Goal: Task Accomplishment & Management: Complete application form

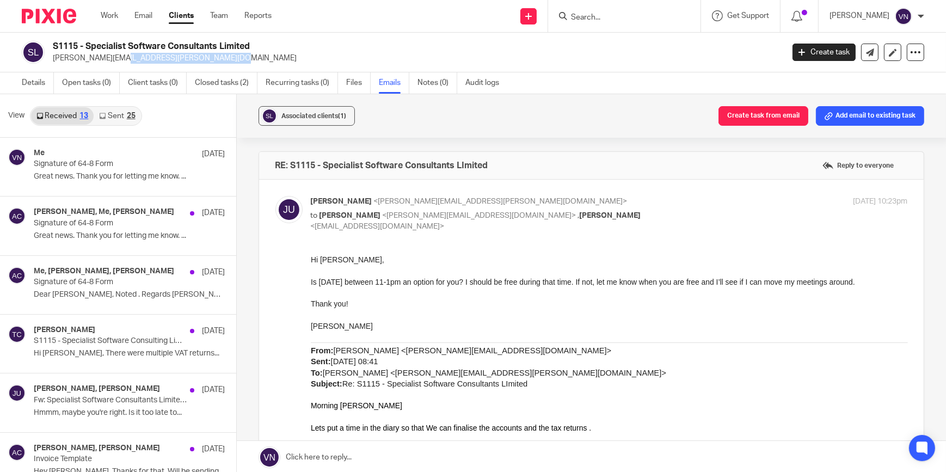
scroll to position [198, 0]
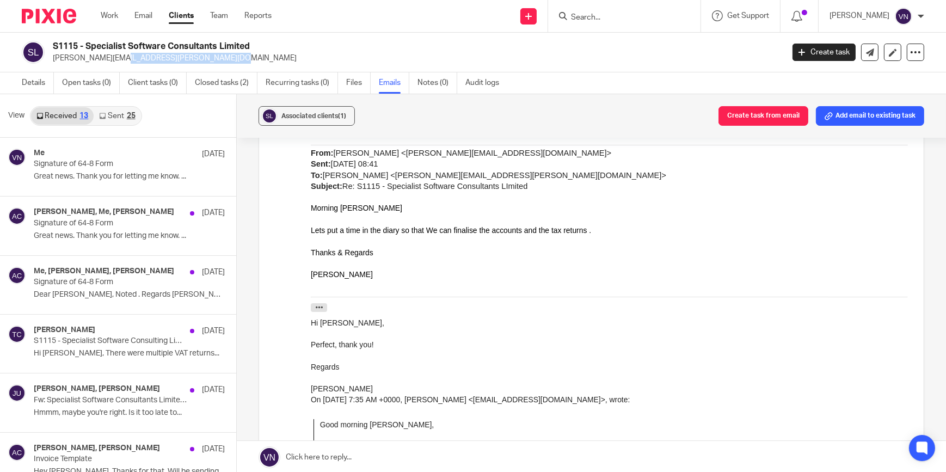
click at [639, 19] on input "Search" at bounding box center [619, 18] width 98 height 10
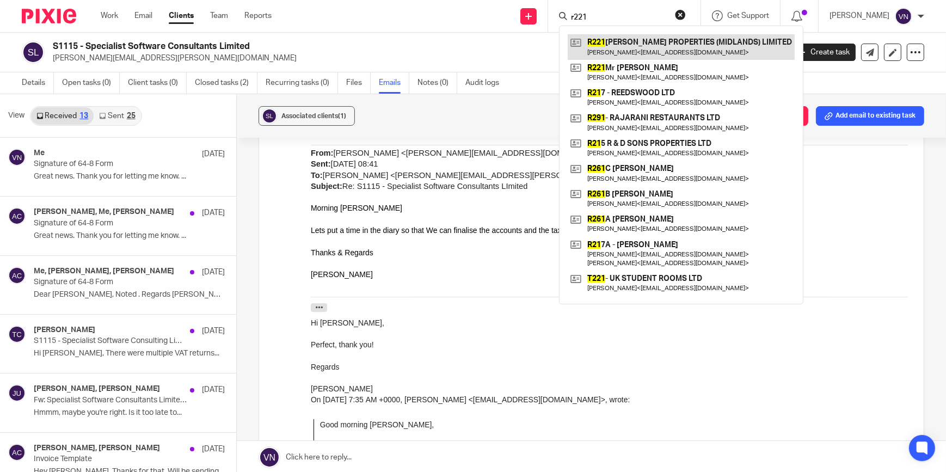
type input "r221"
click at [674, 45] on link at bounding box center [681, 46] width 227 height 25
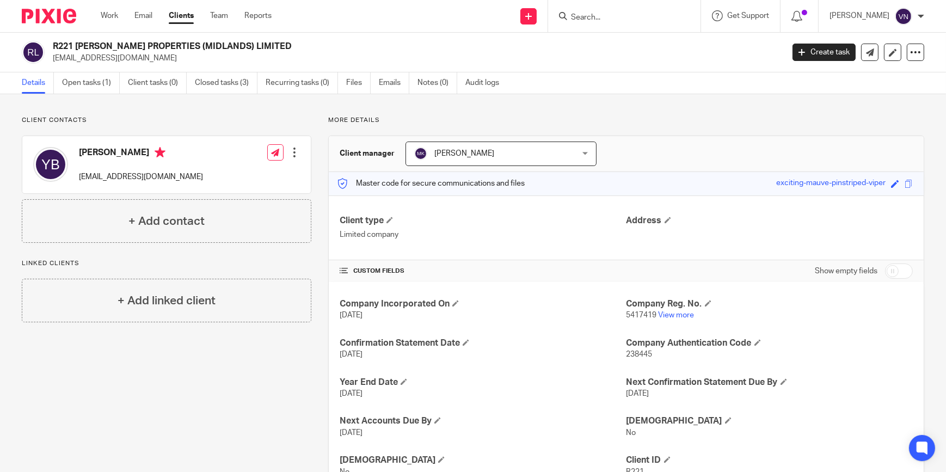
click at [294, 156] on div at bounding box center [294, 152] width 11 height 11
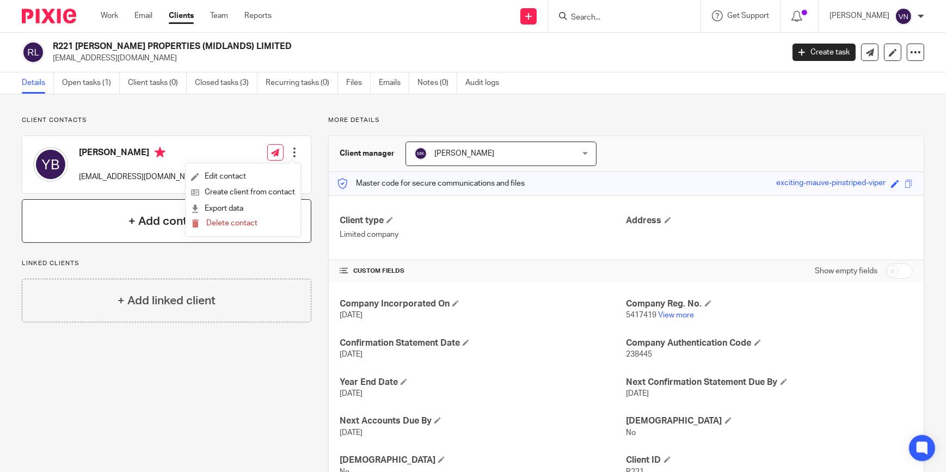
click at [150, 227] on h4 "+ Add contact" at bounding box center [167, 221] width 76 height 17
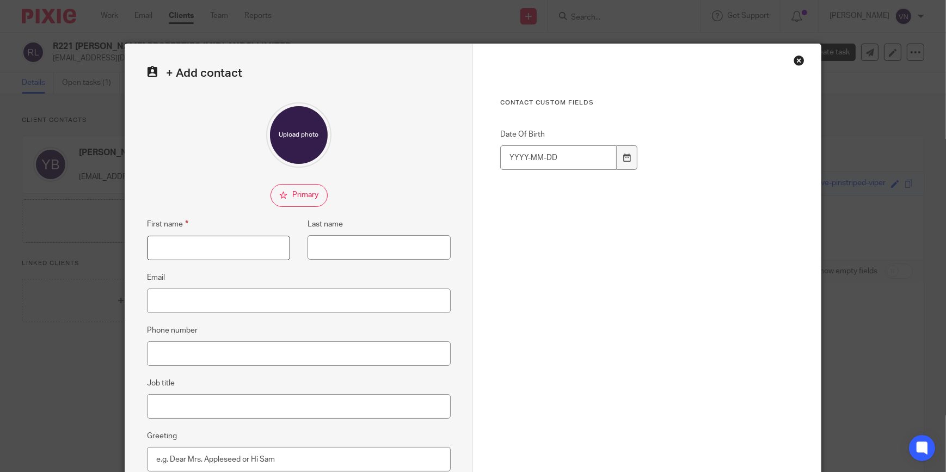
click at [168, 248] on input "First name" at bounding box center [218, 248] width 143 height 25
type input "j"
type input "H"
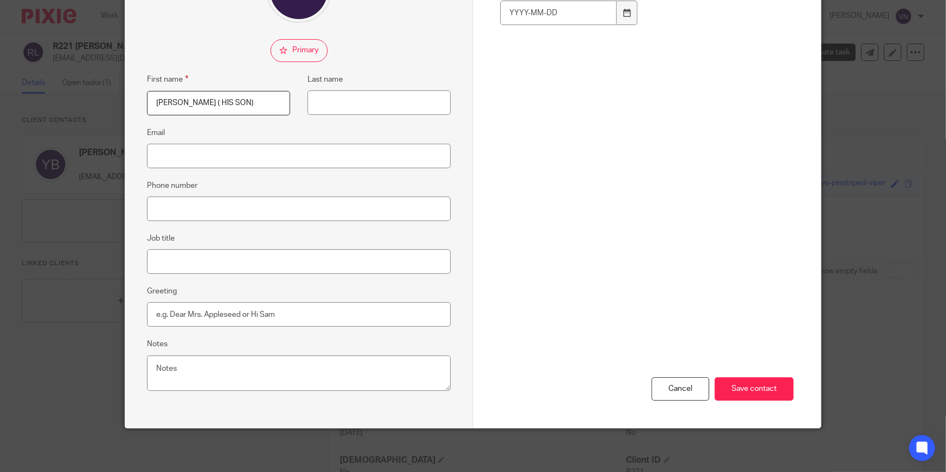
type input "JAY ( HIS SON)"
click at [191, 209] on input "Phone number" at bounding box center [299, 209] width 304 height 25
click at [166, 207] on input "07974242925" at bounding box center [299, 209] width 304 height 25
click at [174, 207] on input "07974242925" at bounding box center [299, 209] width 304 height 25
click at [185, 207] on input "07974242925" at bounding box center [299, 209] width 304 height 25
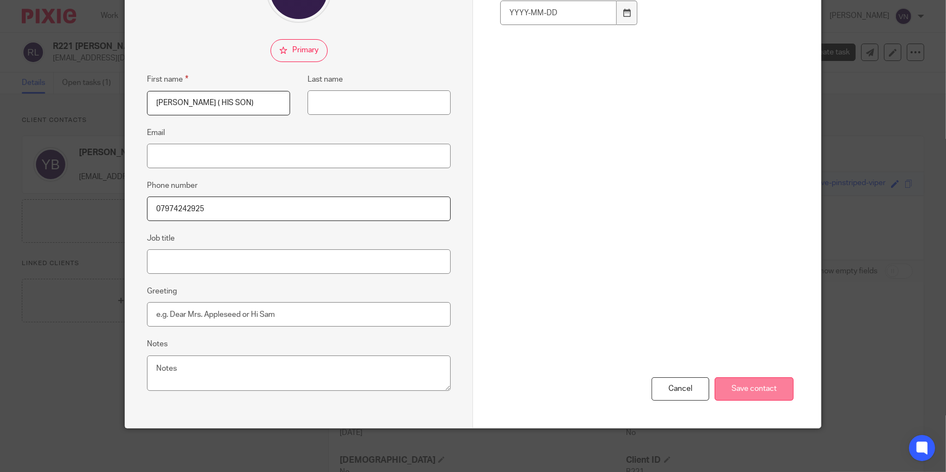
type input "07974242925"
click at [760, 388] on input "Save contact" at bounding box center [754, 388] width 79 height 23
